Goal: Use online tool/utility

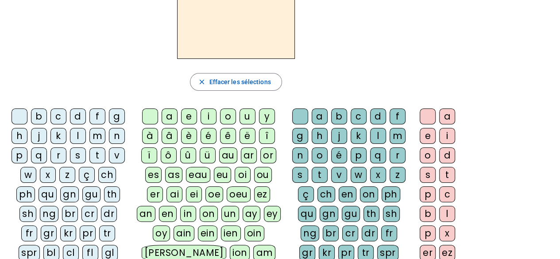
scroll to position [77, 0]
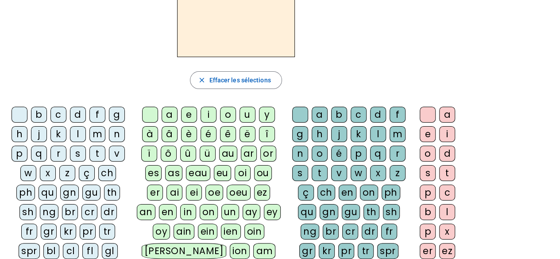
click at [97, 133] on div "m" at bounding box center [97, 134] width 16 height 16
click at [211, 131] on div "é" at bounding box center [209, 134] width 16 height 16
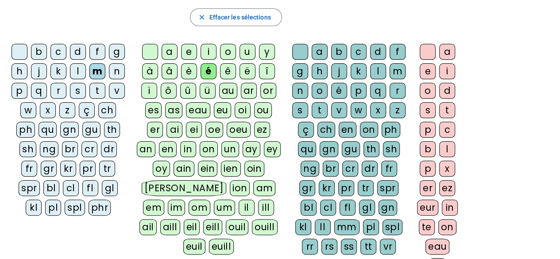
scroll to position [141, 0]
click at [324, 106] on div "t" at bounding box center [320, 110] width 16 height 16
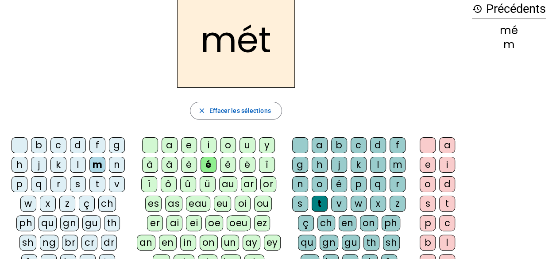
scroll to position [0, 0]
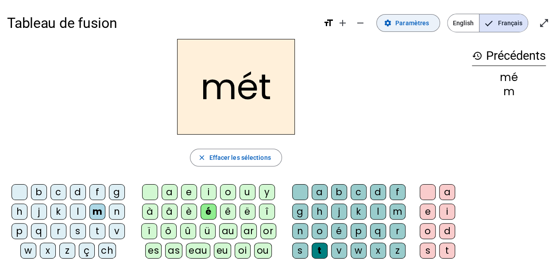
click at [427, 30] on span at bounding box center [408, 22] width 63 height 21
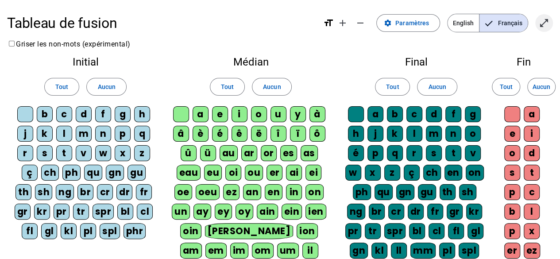
click at [545, 22] on mat-icon "open_in_full" at bounding box center [544, 23] width 11 height 11
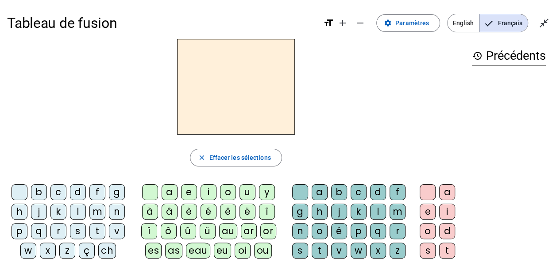
click at [97, 209] on div "m" at bounding box center [97, 212] width 16 height 16
click at [211, 210] on div "é" at bounding box center [209, 212] width 16 height 16
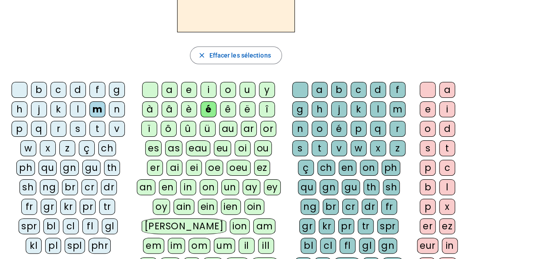
scroll to position [125, 0]
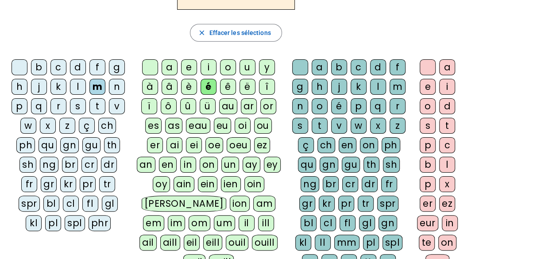
click at [322, 118] on div "t" at bounding box center [320, 126] width 16 height 16
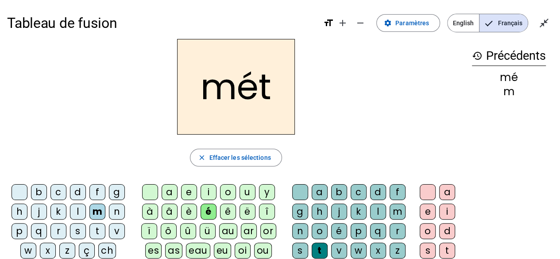
scroll to position [0, 0]
click at [23, 189] on div at bounding box center [20, 192] width 16 height 16
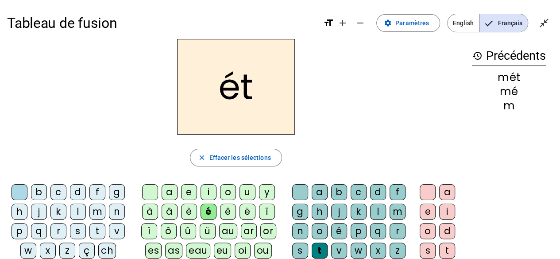
click at [38, 193] on div "b" at bounding box center [39, 192] width 16 height 16
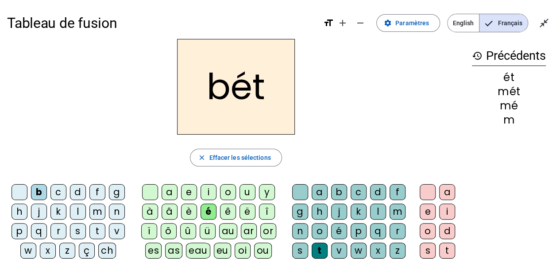
click at [301, 189] on div at bounding box center [300, 192] width 16 height 16
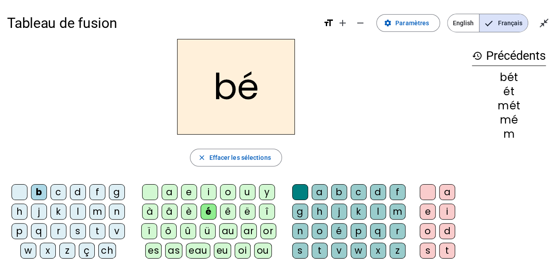
drag, startPoint x: 337, startPoint y: 191, endPoint x: 319, endPoint y: 163, distance: 33.3
click at [319, 163] on div "close Effacer les sélections" at bounding box center [236, 158] width 458 height 18
click at [335, 192] on div "b" at bounding box center [339, 192] width 16 height 16
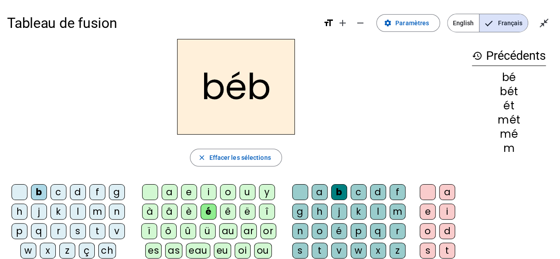
click at [90, 209] on div "m" at bounding box center [97, 212] width 16 height 16
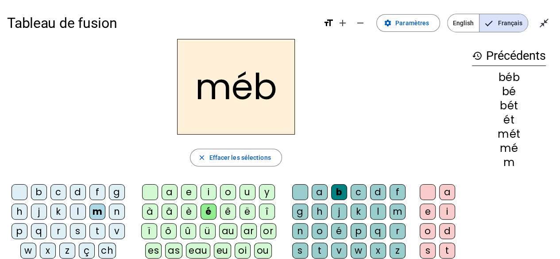
click at [396, 209] on div "m" at bounding box center [398, 212] width 16 height 16
